Goal: Task Accomplishment & Management: Manage account settings

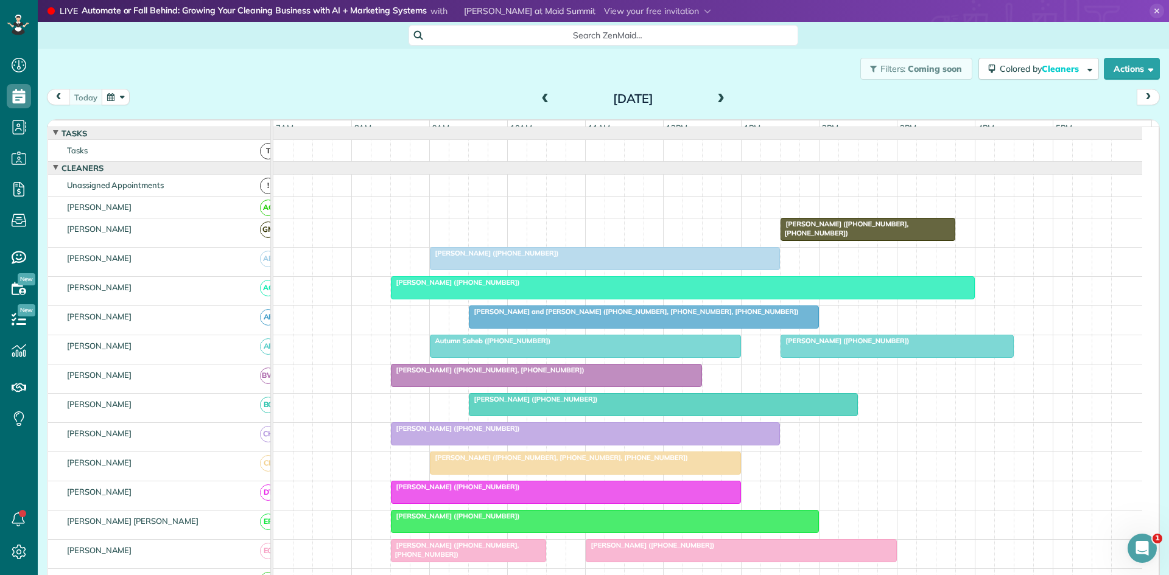
scroll to position [592, 0]
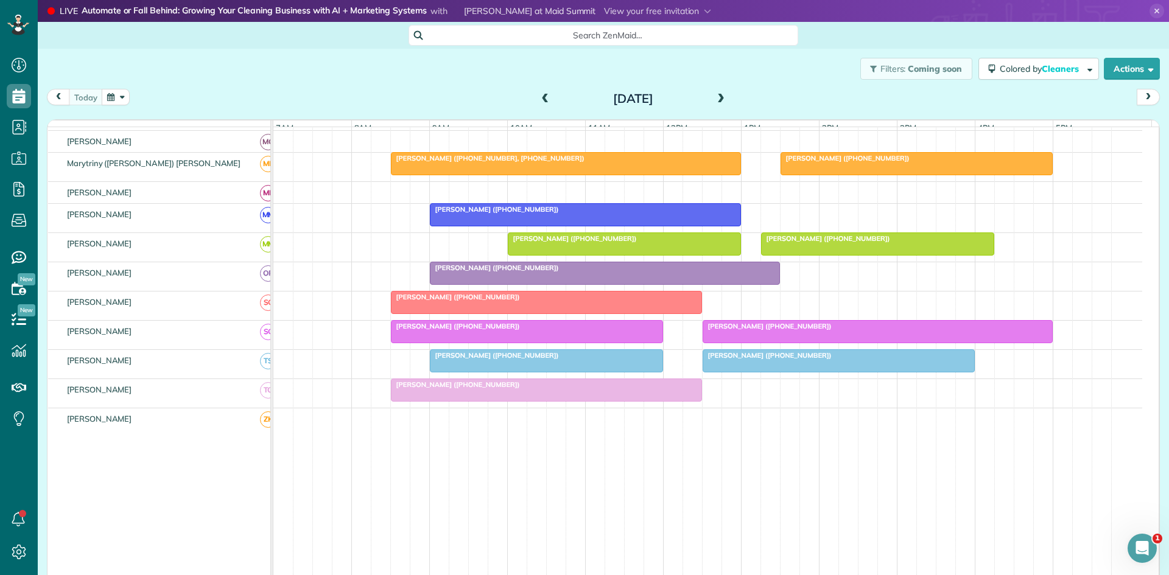
click at [733, 360] on span "[PERSON_NAME] ([PHONE_NUMBER])" at bounding box center [767, 355] width 130 height 9
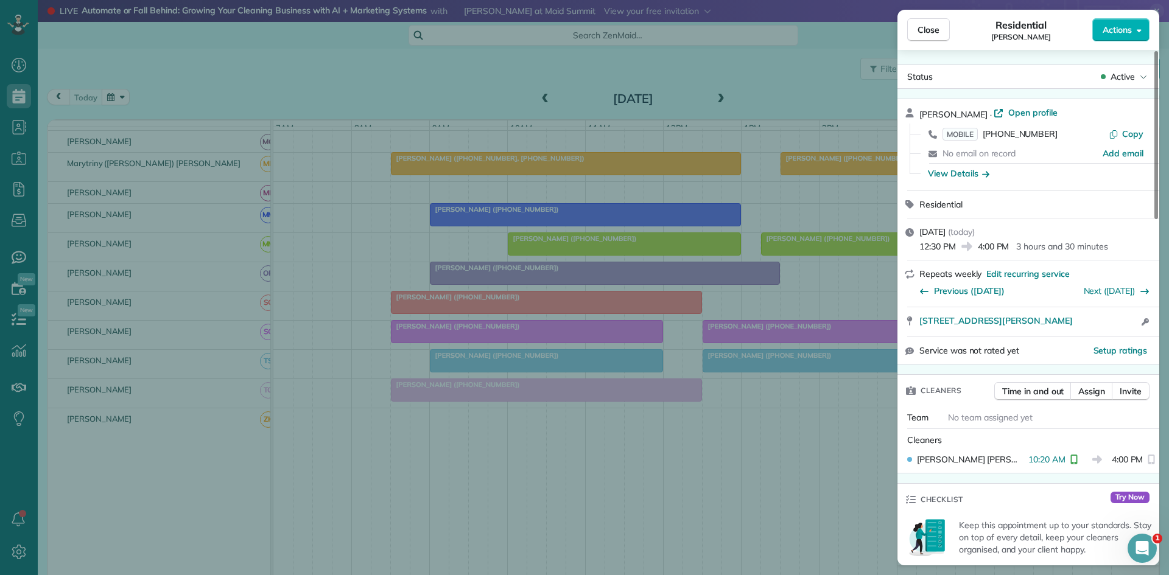
click at [734, 385] on div "Close Residential [PERSON_NAME] Actions Status Active [PERSON_NAME] · Open prof…" at bounding box center [584, 287] width 1169 height 575
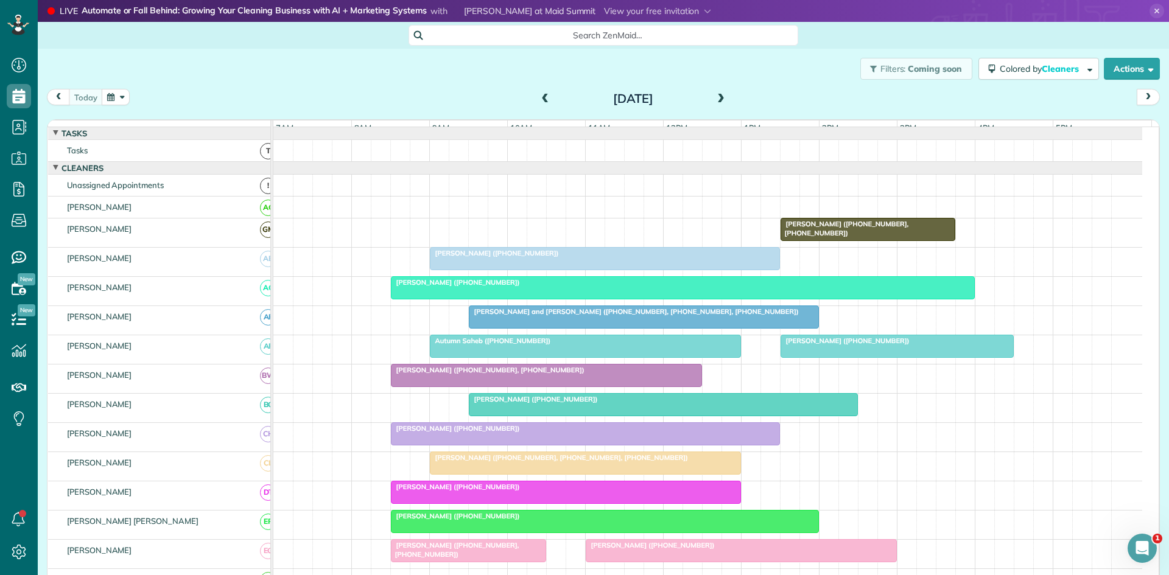
click at [567, 257] on div "[PERSON_NAME] ([PHONE_NUMBER])" at bounding box center [604, 253] width 343 height 9
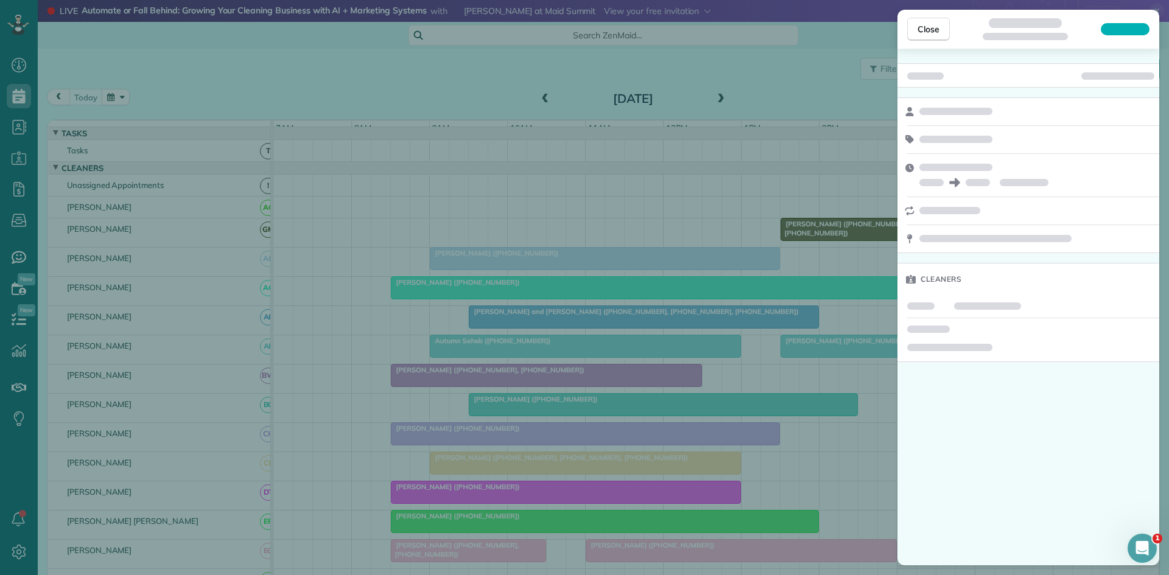
click at [567, 259] on div "Close Cleaners" at bounding box center [584, 287] width 1169 height 575
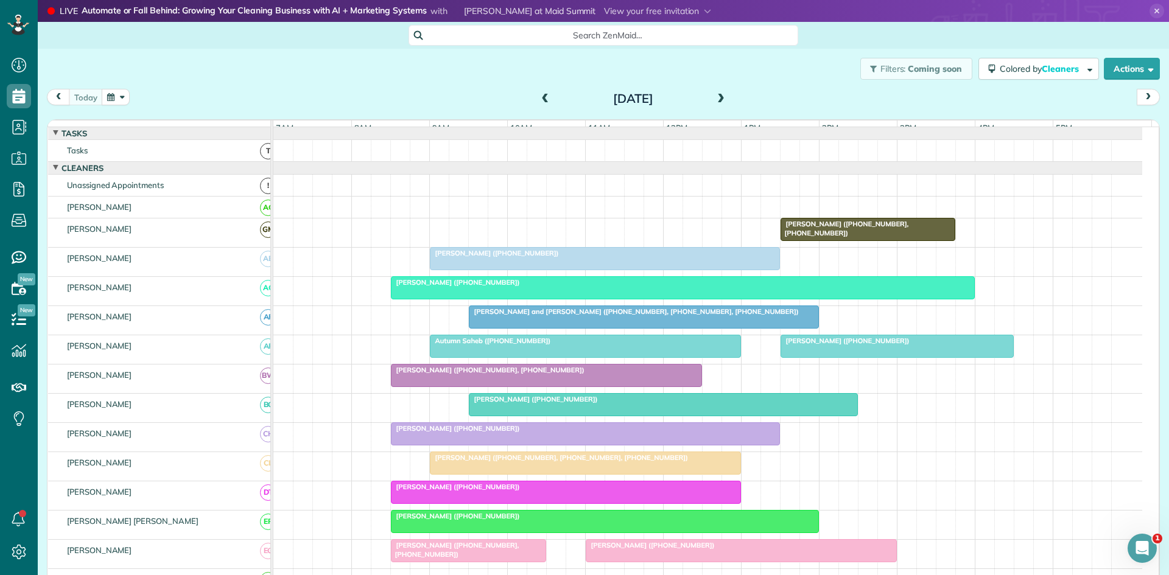
scroll to position [203, 0]
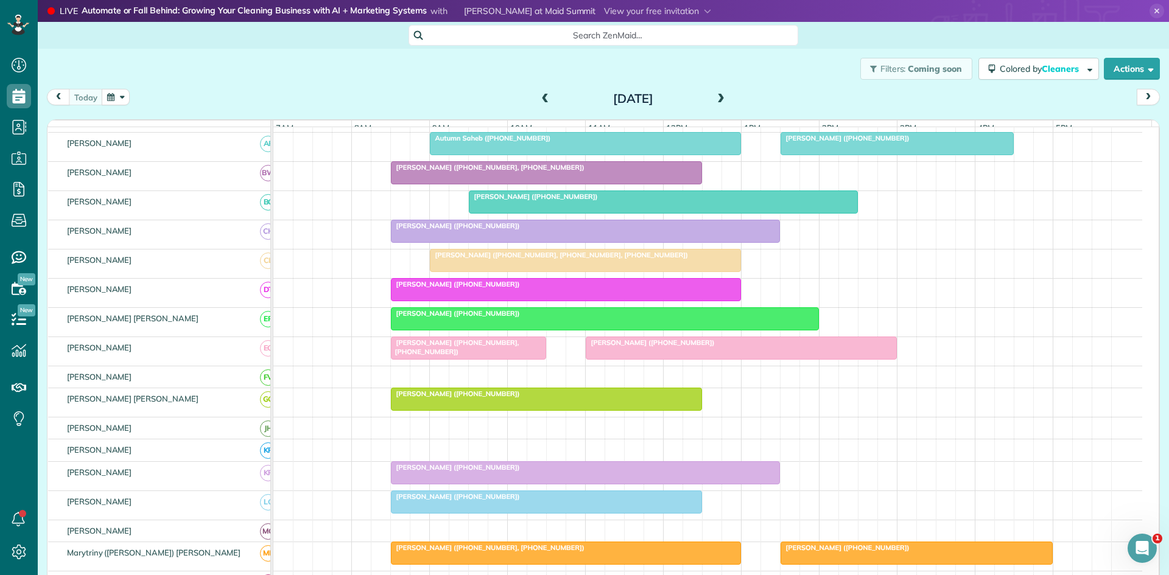
click at [450, 359] on div at bounding box center [468, 348] width 154 height 22
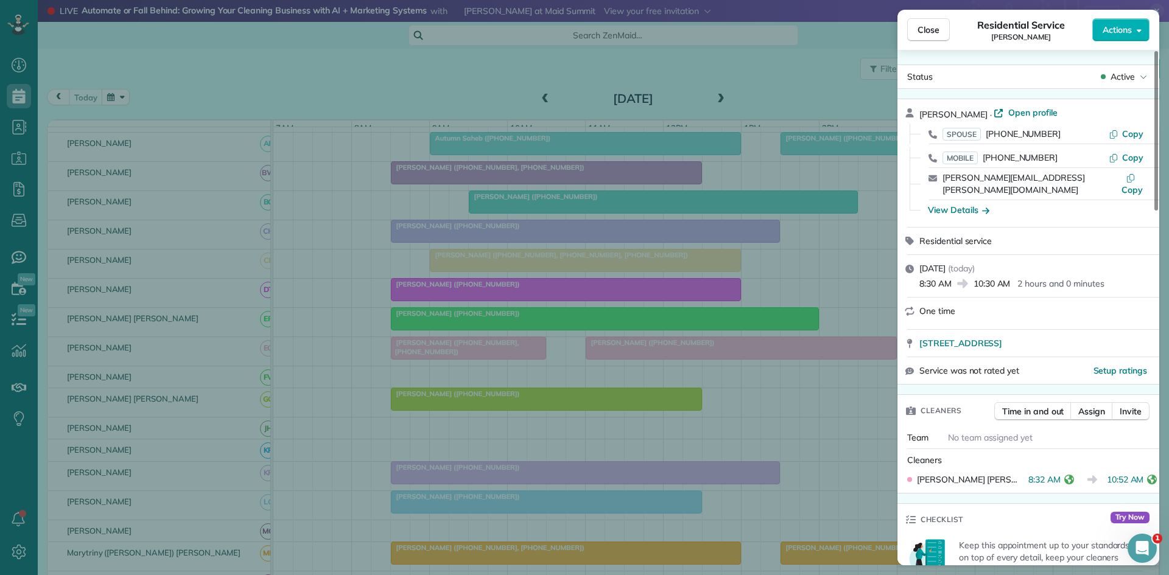
click at [594, 409] on div "Close Residential Service [PERSON_NAME] Actions Status Active [PERSON_NAME] · O…" at bounding box center [584, 287] width 1169 height 575
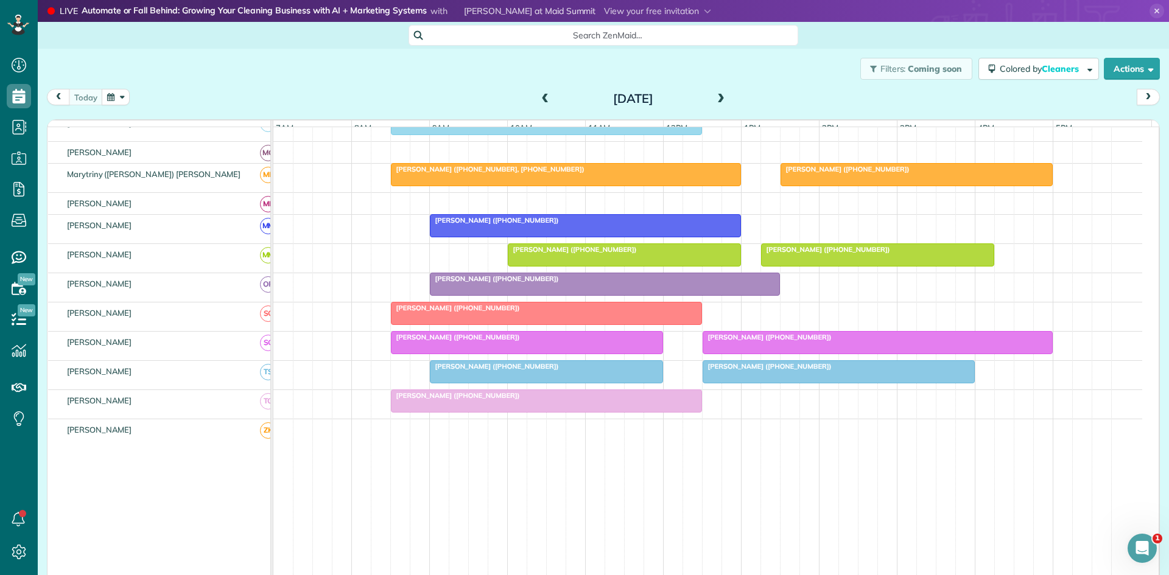
scroll to position [592, 0]
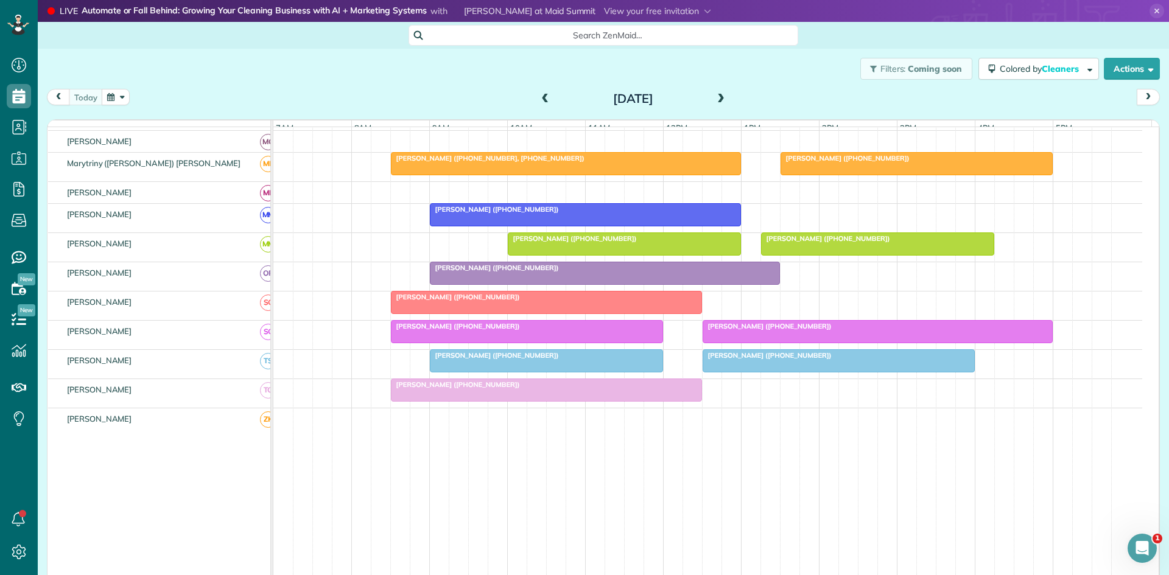
click at [554, 342] on div at bounding box center [526, 332] width 271 height 22
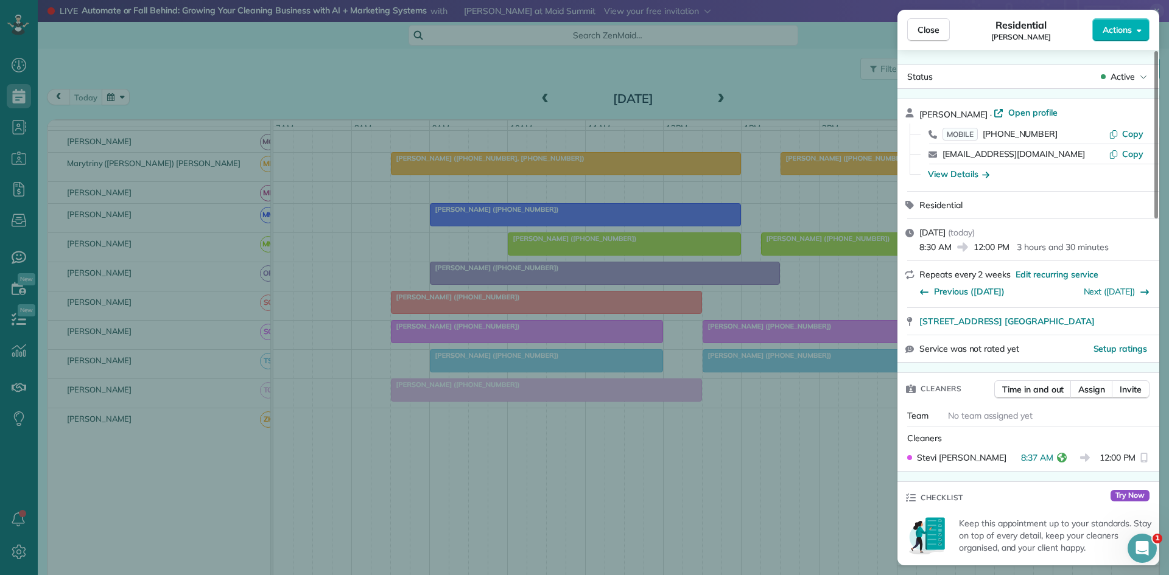
click at [626, 362] on div "Close Residential [PERSON_NAME] Actions Status Active [PERSON_NAME] · Open prof…" at bounding box center [584, 287] width 1169 height 575
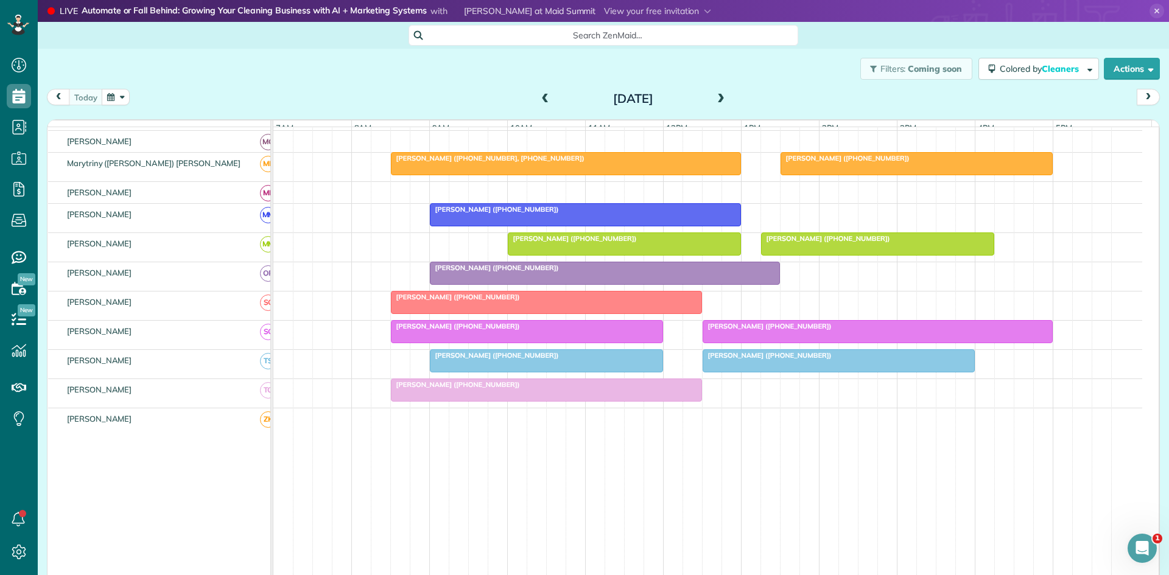
click at [584, 360] on div "[PERSON_NAME] ([PHONE_NUMBER])" at bounding box center [546, 355] width 226 height 9
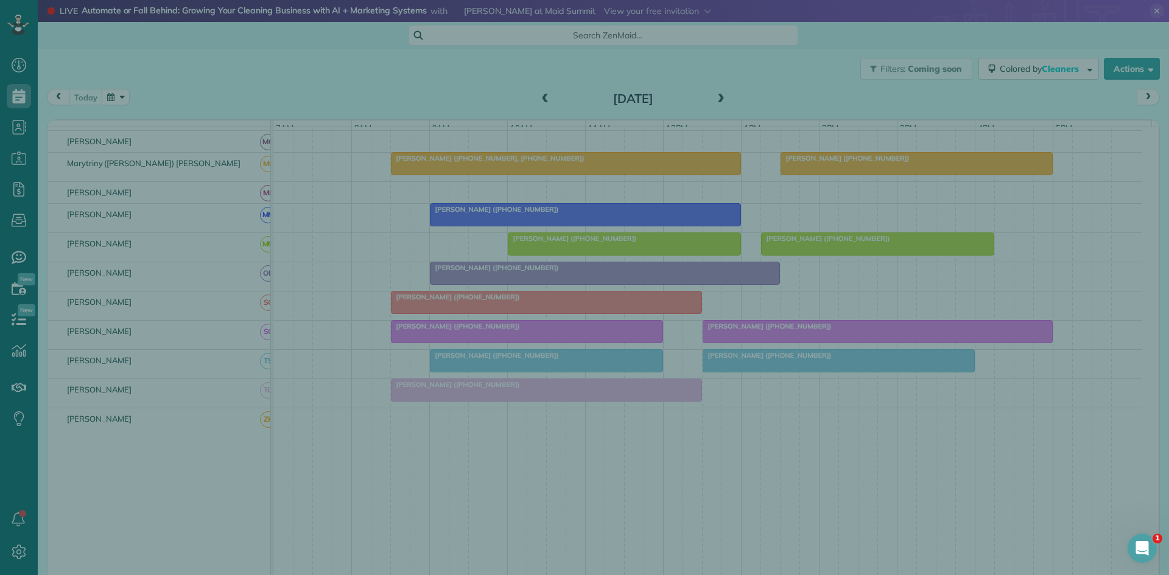
click at [584, 367] on div "Close Cleaners" at bounding box center [584, 287] width 1169 height 575
